Goal: Navigation & Orientation: Find specific page/section

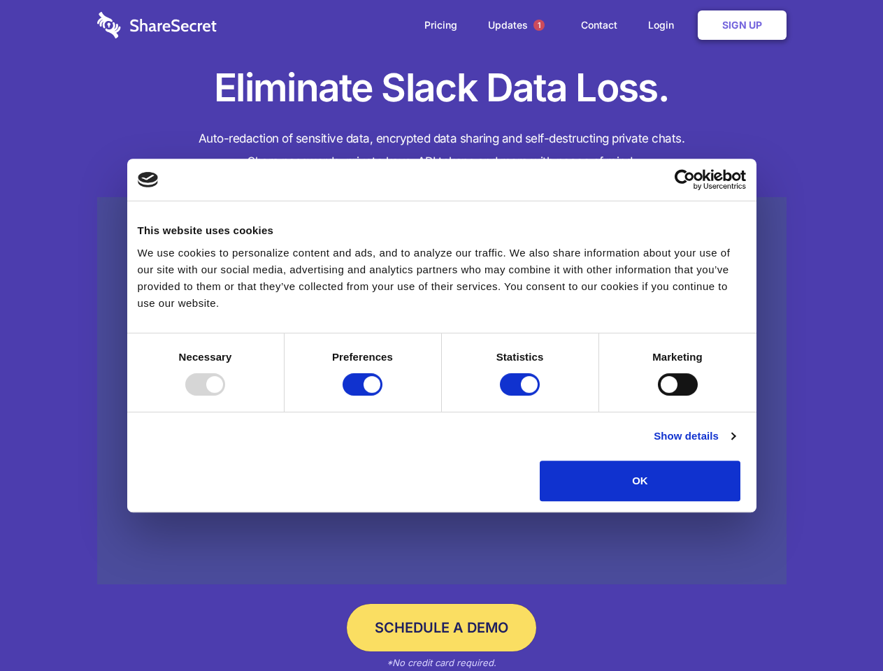
click at [225, 396] on div at bounding box center [205, 384] width 40 height 22
click at [382, 396] on input "Preferences" at bounding box center [362, 384] width 40 height 22
checkbox input "false"
click at [521, 396] on input "Statistics" at bounding box center [520, 384] width 40 height 22
checkbox input "false"
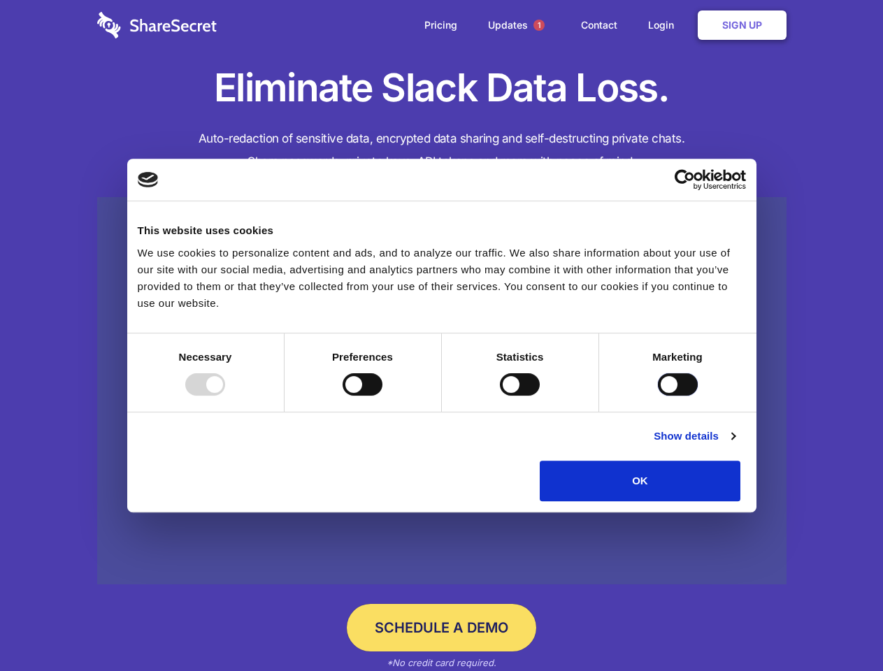
click at [658, 396] on input "Marketing" at bounding box center [678, 384] width 40 height 22
checkbox input "true"
click at [735, 445] on link "Show details" at bounding box center [694, 436] width 81 height 17
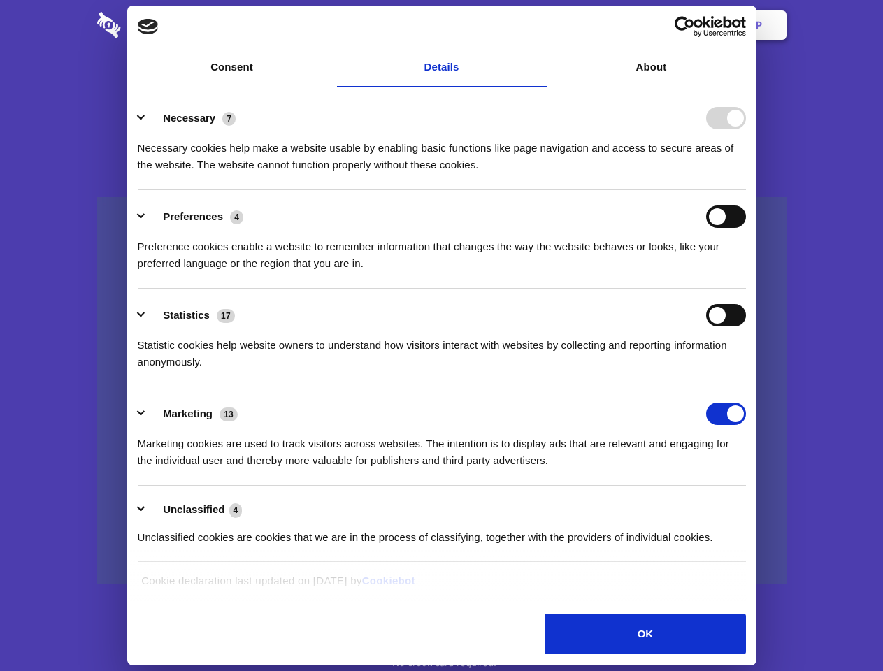
click at [746, 190] on li "Necessary 7 Necessary cookies help make a website usable by enabling basic func…" at bounding box center [442, 141] width 608 height 99
click at [538, 25] on span "1" at bounding box center [538, 25] width 11 height 11
